Goal: Information Seeking & Learning: Learn about a topic

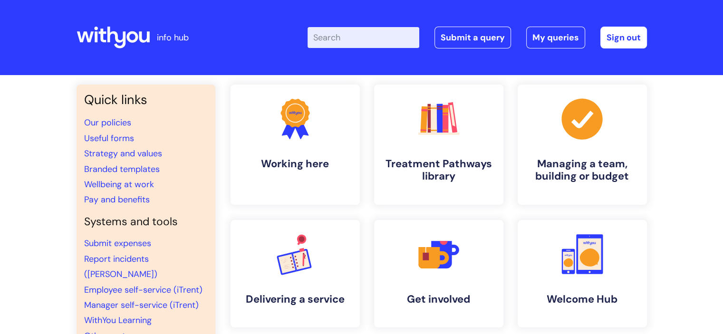
click at [352, 41] on input "Enter your search term here..." at bounding box center [364, 37] width 112 height 21
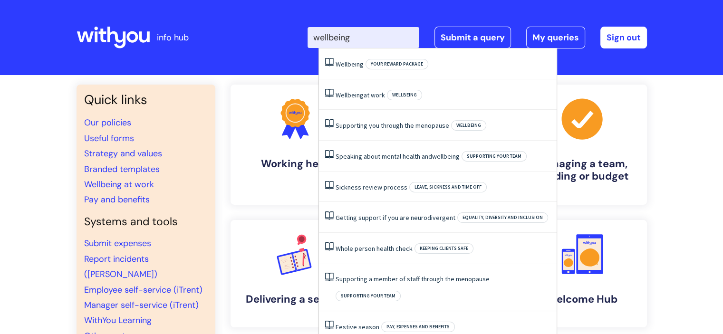
type input "wellbeing"
click button "Search" at bounding box center [0, 0] width 0 height 0
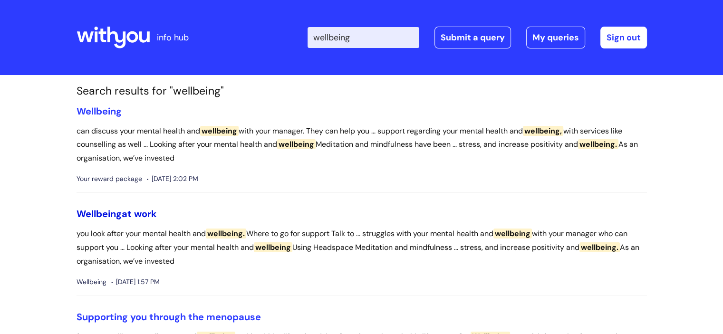
click at [133, 212] on link "Wellbeing at work" at bounding box center [117, 214] width 80 height 12
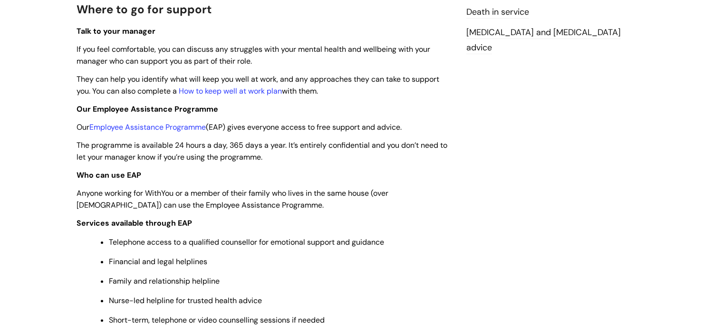
scroll to position [285, 0]
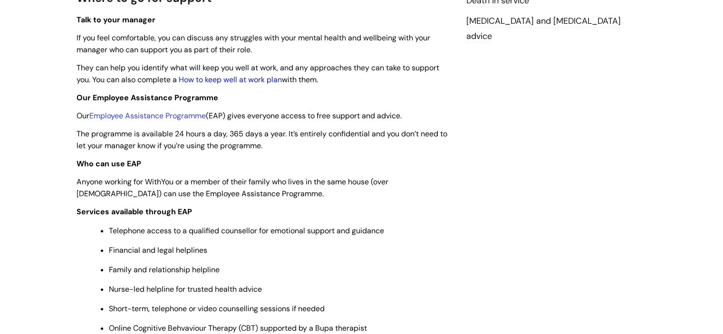
click at [277, 81] on link "How to keep well at work plan" at bounding box center [230, 80] width 103 height 10
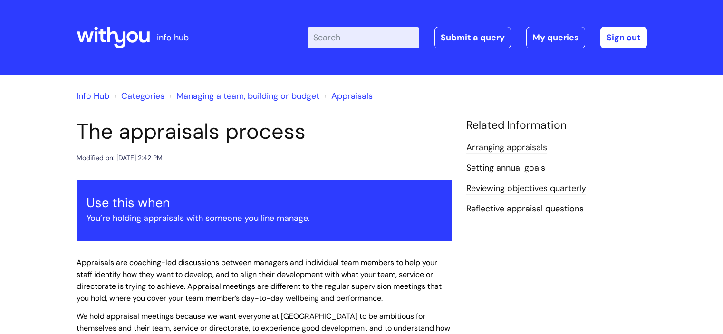
scroll to position [523, 0]
